Goal: Task Accomplishment & Management: Manage account settings

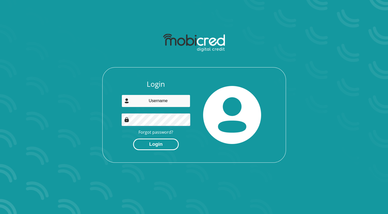
type input "[EMAIL_ADDRESS][DOMAIN_NAME]"
click at [169, 141] on button "Login" at bounding box center [156, 144] width 46 height 12
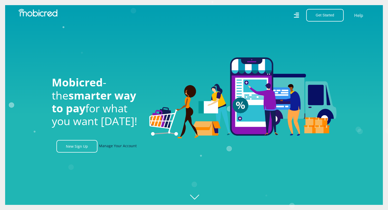
click at [109, 146] on link "Manage Your Account" at bounding box center [118, 146] width 38 height 13
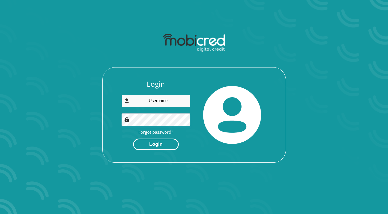
type input "[EMAIL_ADDRESS][DOMAIN_NAME]"
click at [156, 147] on button "Login" at bounding box center [156, 144] width 46 height 12
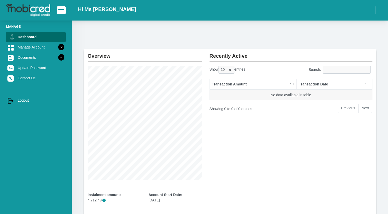
scroll to position [55, 0]
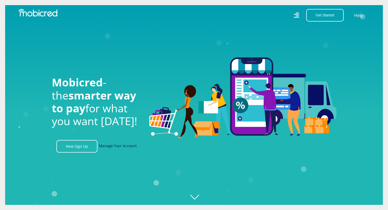
click at [119, 144] on link "Manage Your Account" at bounding box center [118, 146] width 38 height 13
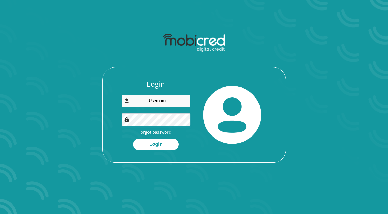
type input "Fmatidze@harmony.co.za"
click at [145, 153] on div "Login Fmatidze@harmony.co.za Forgot password? Login" at bounding box center [194, 121] width 183 height 83
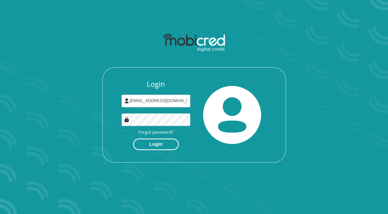
click at [151, 146] on button "Login" at bounding box center [156, 144] width 46 height 12
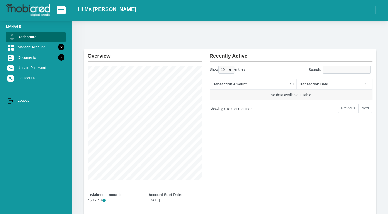
scroll to position [55, 0]
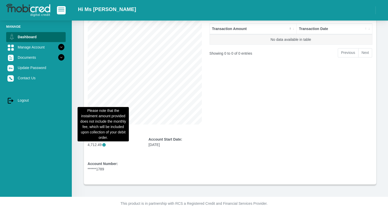
click at [103, 143] on span "i" at bounding box center [103, 144] width 3 height 3
click at [104, 145] on span "i" at bounding box center [103, 144] width 3 height 3
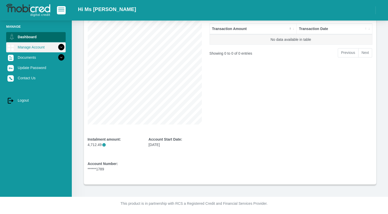
click at [43, 45] on link "Manage Account" at bounding box center [35, 47] width 59 height 10
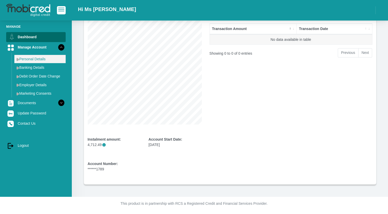
click at [42, 59] on link "Personal Details" at bounding box center [39, 59] width 51 height 8
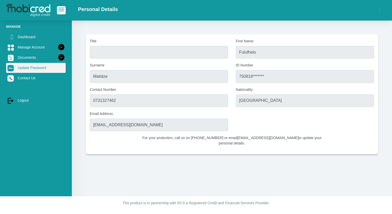
click at [31, 67] on link "Update Password" at bounding box center [35, 68] width 59 height 10
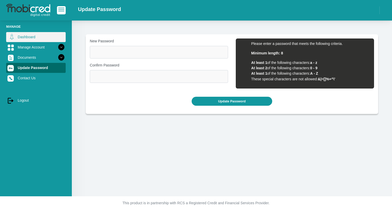
click at [33, 35] on link "Dashboard" at bounding box center [35, 37] width 59 height 10
click at [60, 6] on div at bounding box center [36, 10] width 72 height 15
click at [57, 11] on button "button" at bounding box center [61, 10] width 9 height 8
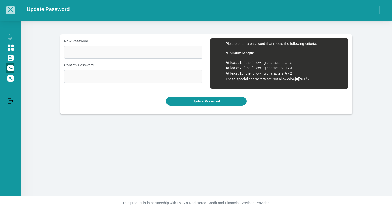
click at [14, 8] on button "button" at bounding box center [10, 10] width 9 height 8
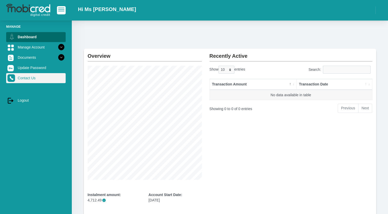
click at [12, 78] on img at bounding box center [11, 78] width 8 height 8
click at [44, 80] on link "Contact Us" at bounding box center [35, 78] width 59 height 10
click at [40, 79] on link "Contact Us" at bounding box center [35, 78] width 59 height 10
click at [30, 77] on link "Contact Us" at bounding box center [35, 78] width 59 height 10
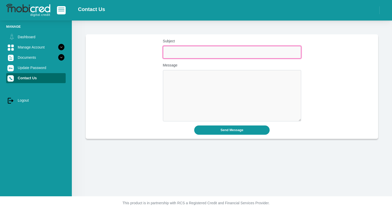
click at [207, 55] on input "Subject" at bounding box center [232, 52] width 138 height 13
type input "Purchase"
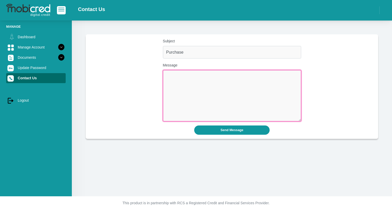
click at [180, 79] on textarea "Message" at bounding box center [232, 95] width 138 height 51
click at [264, 76] on textarea "Good afternoon I am unable to purchase on takealot please kindly assist me." at bounding box center [232, 95] width 138 height 51
click at [262, 76] on textarea "Good afternoon I am unable to purchase on takealot please kindly assist me." at bounding box center [232, 95] width 138 height 51
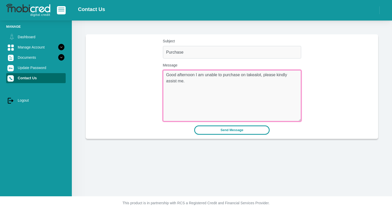
type textarea "Good afternoon I am unable to purchase on takealot, please kindly assist me."
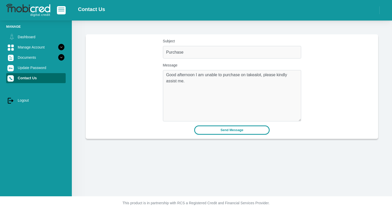
click at [255, 133] on button "Send Message" at bounding box center [232, 129] width 76 height 9
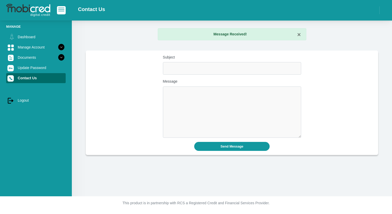
drag, startPoint x: 306, startPoint y: 37, endPoint x: 300, endPoint y: 36, distance: 5.9
click at [302, 37] on div "× Message Received!" at bounding box center [232, 36] width 156 height 16
click at [299, 36] on button "×" at bounding box center [299, 35] width 4 height 6
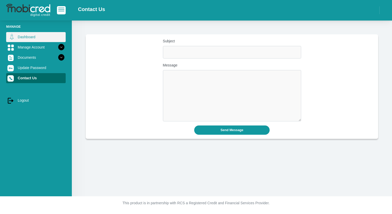
click at [32, 42] on link "Dashboard" at bounding box center [35, 37] width 59 height 10
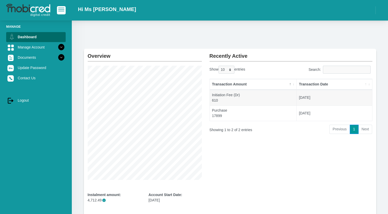
click at [363, 131] on li "Next" at bounding box center [365, 129] width 14 height 9
click at [366, 129] on li "Next" at bounding box center [365, 129] width 14 height 9
click at [362, 128] on li "Next" at bounding box center [365, 129] width 14 height 9
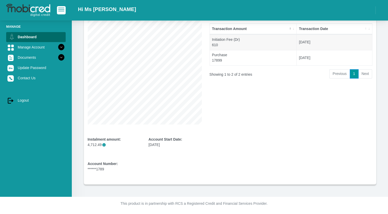
click at [366, 71] on li "Next" at bounding box center [365, 73] width 14 height 9
click at [366, 77] on li "Next" at bounding box center [365, 73] width 14 height 9
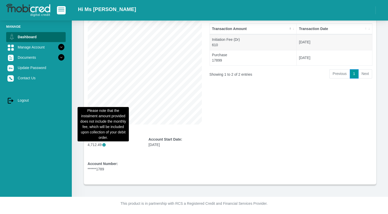
click at [103, 145] on span "i" at bounding box center [103, 144] width 3 height 3
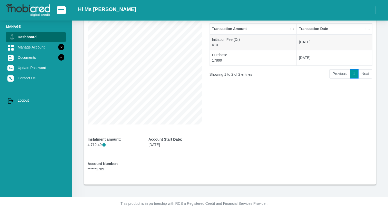
click at [220, 154] on div "Recently Active Show 10 25 50 100 entries Search: Transaction Amount Transactio…" at bounding box center [291, 88] width 170 height 191
click at [57, 46] on icon at bounding box center [61, 47] width 9 height 9
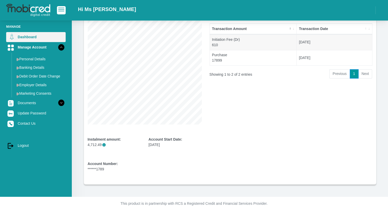
click at [52, 34] on link "Dashboard" at bounding box center [35, 37] width 59 height 10
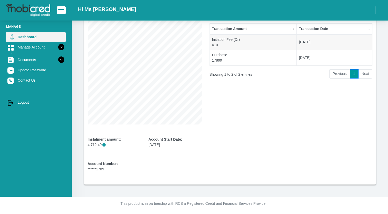
click at [52, 34] on link "Dashboard" at bounding box center [35, 37] width 59 height 10
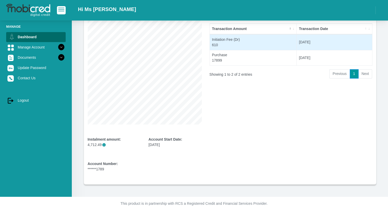
scroll to position [0, 0]
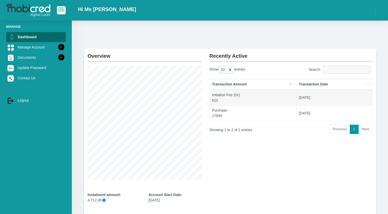
click at [60, 9] on span "button" at bounding box center [61, 10] width 6 height 4
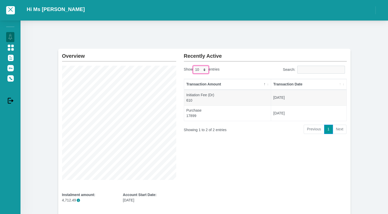
click at [200, 69] on select "10 25 50 100" at bounding box center [201, 70] width 16 height 8
click at [193, 66] on select "10 25 50 100" at bounding box center [201, 70] width 16 height 8
click at [207, 67] on select "10 25 50 100" at bounding box center [201, 70] width 16 height 8
select select "10"
click at [193, 66] on select "10 25 50 100" at bounding box center [201, 70] width 16 height 8
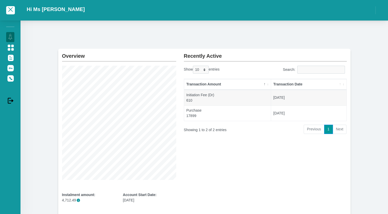
click at [201, 76] on div "Transaction Amount Transaction Date Initiation Fee (Dr) 610 2025-10-06 Purchase…" at bounding box center [265, 100] width 170 height 48
click at [205, 67] on select "10 25 50 100" at bounding box center [201, 70] width 16 height 8
click at [205, 68] on select "10 25 50 100" at bounding box center [201, 70] width 16 height 8
click at [316, 130] on li "Previous" at bounding box center [314, 129] width 21 height 9
drag, startPoint x: 350, startPoint y: 134, endPoint x: 340, endPoint y: 131, distance: 10.2
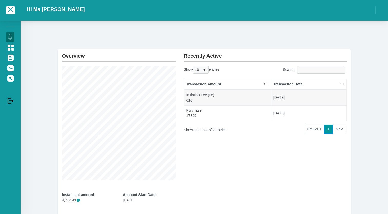
click at [344, 132] on section "Overview Instalment amount: 4,712.49 i Account Start Date: 06 October 2025 Acco…" at bounding box center [204, 144] width 352 height 191
click at [340, 130] on li "Next" at bounding box center [340, 129] width 14 height 9
drag, startPoint x: 340, startPoint y: 130, endPoint x: 333, endPoint y: 121, distance: 11.3
click at [339, 128] on li "Next" at bounding box center [340, 129] width 14 height 9
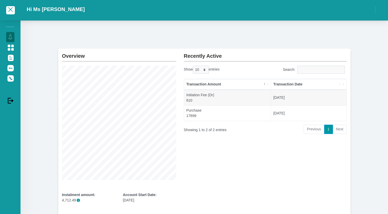
click at [342, 81] on th "Transaction Date" at bounding box center [308, 84] width 75 height 11
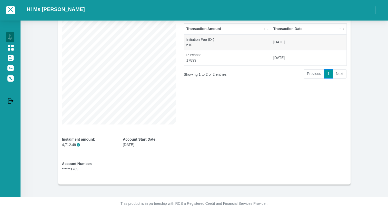
click at [135, 139] on b "Account Start Date:" at bounding box center [140, 139] width 34 height 4
click at [134, 143] on div "Account Start Date: 06 October 2025" at bounding box center [149, 142] width 53 height 11
drag, startPoint x: 134, startPoint y: 143, endPoint x: 128, endPoint y: 158, distance: 17.0
click at [128, 158] on div "Overview Instalment amount: 4,712.49 i Account Start Date: 06 October 2025 Acco…" at bounding box center [119, 88] width 122 height 191
click at [79, 144] on p "4,712.49 i" at bounding box center [88, 144] width 53 height 5
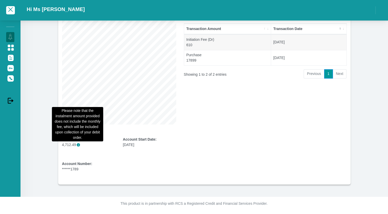
click at [77, 144] on span "i" at bounding box center [78, 144] width 3 height 3
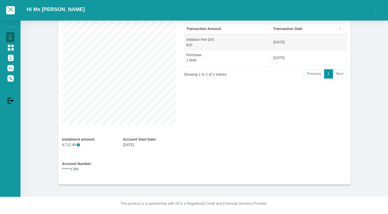
drag, startPoint x: 240, startPoint y: 160, endPoint x: 248, endPoint y: 147, distance: 15.3
click at [240, 159] on div "Recently Active Show 10 25 50 100 entries Search: Transaction Amount Transactio…" at bounding box center [265, 88] width 170 height 191
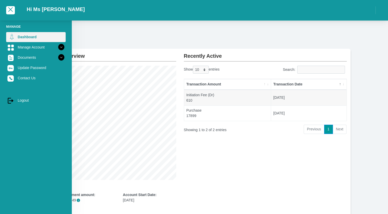
click at [14, 37] on icon at bounding box center [11, 37] width 9 height 9
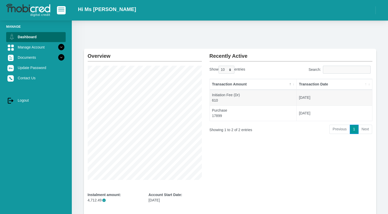
scroll to position [55, 0]
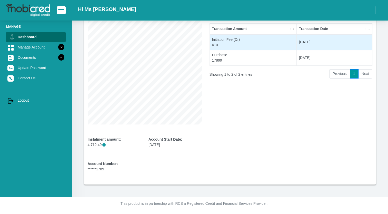
click at [297, 35] on td "[DATE]" at bounding box center [334, 42] width 75 height 16
click at [277, 40] on td "Initiation Fee (Dr) 610" at bounding box center [253, 42] width 87 height 16
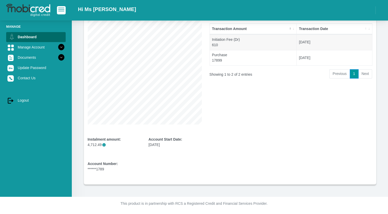
scroll to position [0, 0]
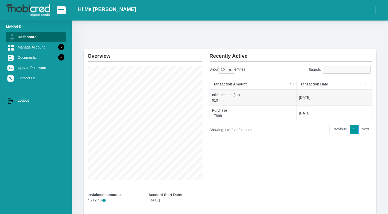
click at [90, 51] on h2 "Overview" at bounding box center [145, 54] width 114 height 10
click at [60, 13] on button "button" at bounding box center [61, 10] width 9 height 8
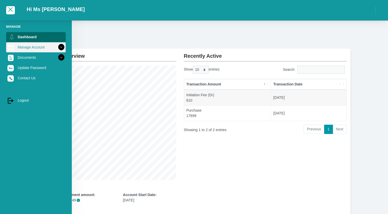
click at [16, 49] on link "Manage Account" at bounding box center [35, 47] width 59 height 10
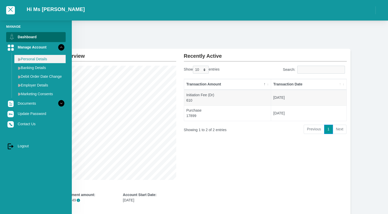
click at [39, 60] on link "Personal Details" at bounding box center [39, 59] width 51 height 8
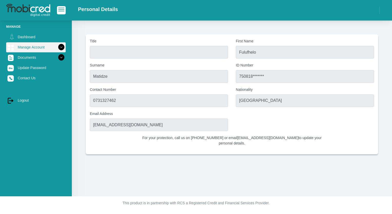
click at [48, 49] on link "Manage Account" at bounding box center [35, 47] width 59 height 10
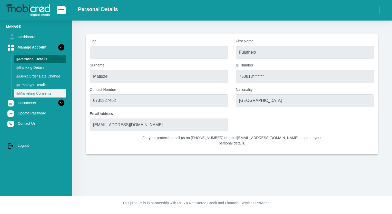
click at [40, 93] on link "Marketing Consents" at bounding box center [39, 93] width 51 height 8
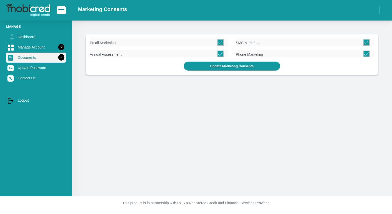
click at [48, 56] on link "Documents" at bounding box center [35, 58] width 59 height 10
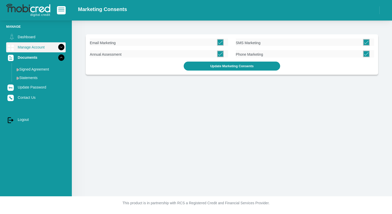
click at [57, 49] on icon at bounding box center [61, 47] width 9 height 9
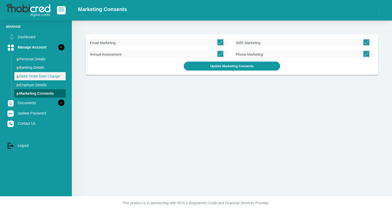
click at [40, 77] on link "Debit Order Date Change" at bounding box center [39, 76] width 51 height 8
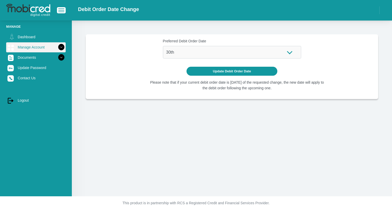
click at [41, 48] on link "Manage Account" at bounding box center [35, 47] width 59 height 10
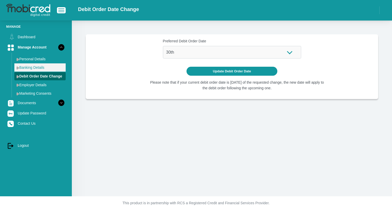
click at [31, 64] on link "Banking Details" at bounding box center [39, 67] width 51 height 8
click at [30, 69] on link "Banking Details" at bounding box center [39, 67] width 51 height 8
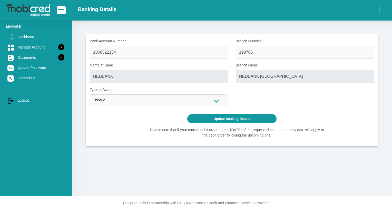
click at [15, 26] on li "Manage" at bounding box center [35, 26] width 59 height 5
click at [17, 33] on link "Dashboard" at bounding box center [35, 37] width 59 height 10
click at [63, 8] on span "button" at bounding box center [61, 8] width 6 height 1
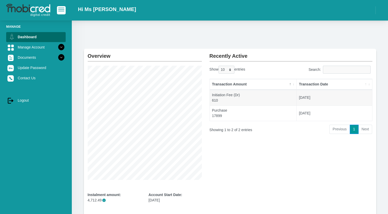
scroll to position [55, 0]
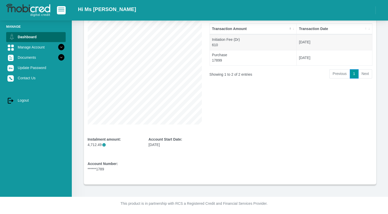
click at [101, 143] on p "4,712.49 i" at bounding box center [114, 144] width 53 height 5
drag, startPoint x: 101, startPoint y: 143, endPoint x: 104, endPoint y: 145, distance: 3.8
click at [104, 145] on span "i" at bounding box center [103, 144] width 3 height 3
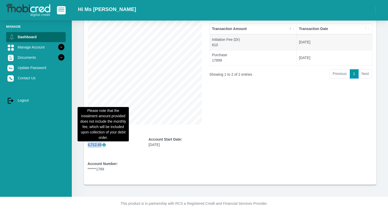
click at [103, 145] on span "i" at bounding box center [103, 144] width 3 height 3
